Goal: Navigation & Orientation: Find specific page/section

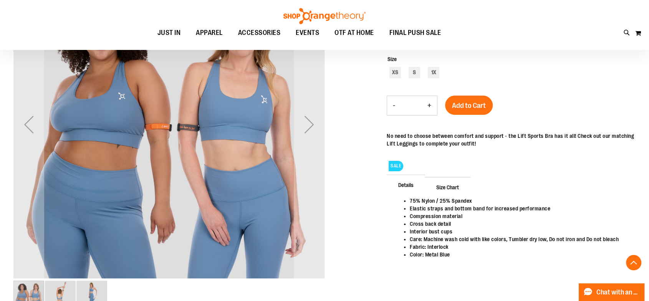
scroll to position [128, 0]
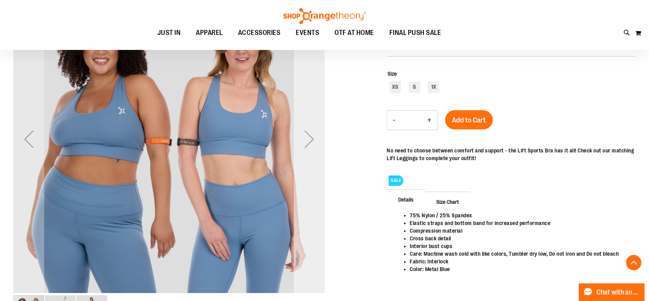
click at [306, 138] on div "Next" at bounding box center [309, 139] width 31 height 31
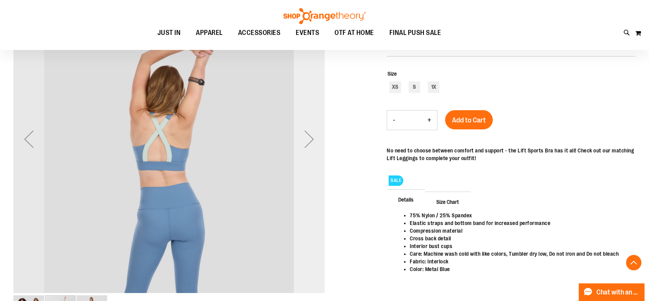
click at [306, 138] on div "Next" at bounding box center [309, 139] width 31 height 31
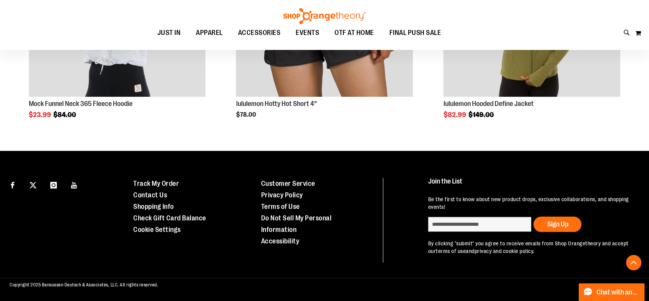
scroll to position [585, 0]
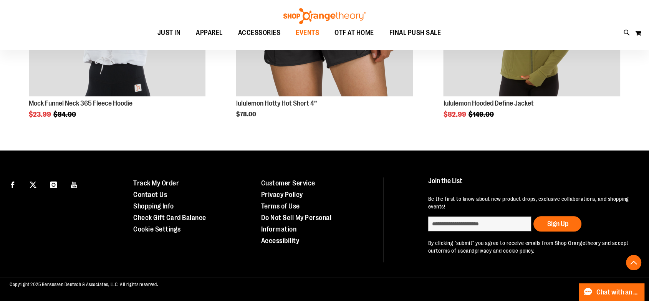
click at [308, 33] on span "EVENTS" at bounding box center [307, 32] width 23 height 17
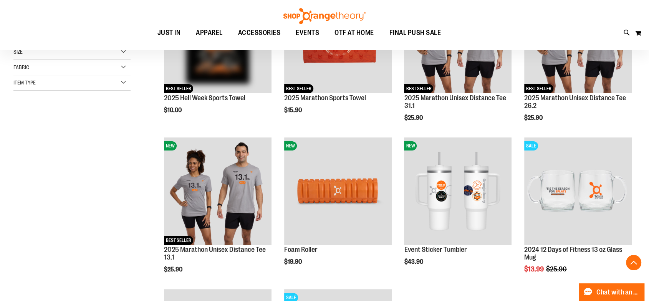
scroll to position [128, 0]
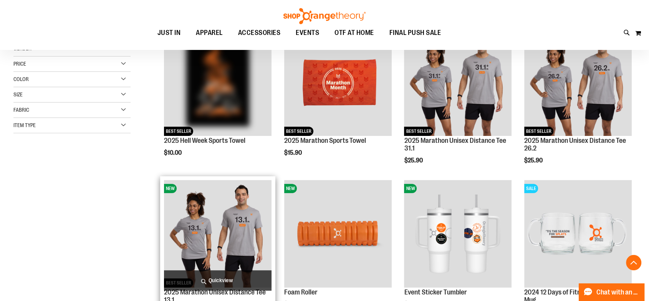
click at [248, 226] on img "product" at bounding box center [218, 234] width 108 height 108
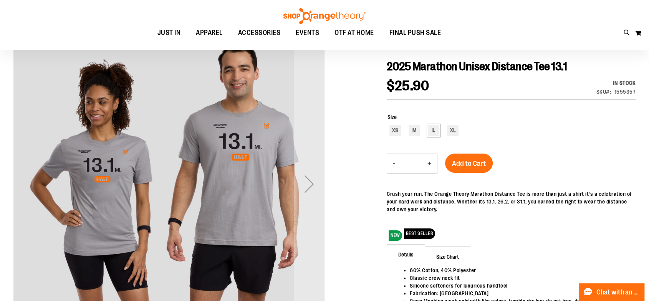
scroll to position [85, 0]
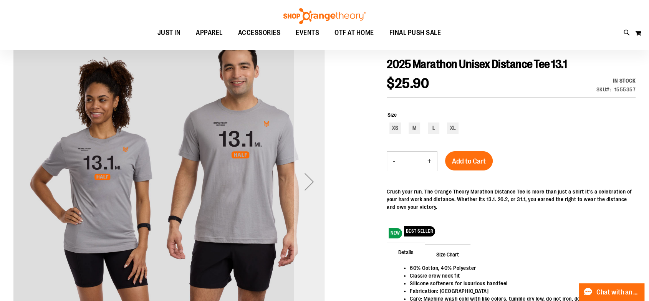
click at [314, 182] on div "Next" at bounding box center [309, 181] width 31 height 31
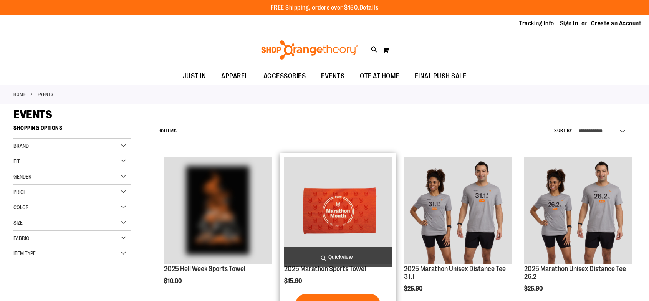
scroll to position [128, 0]
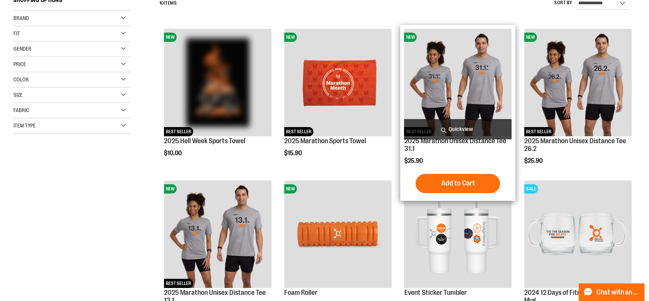
click at [452, 70] on img "product" at bounding box center [458, 83] width 108 height 108
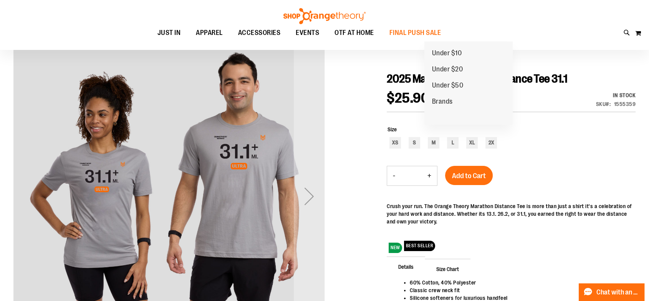
scroll to position [85, 0]
